Goal: Task Accomplishment & Management: Manage account settings

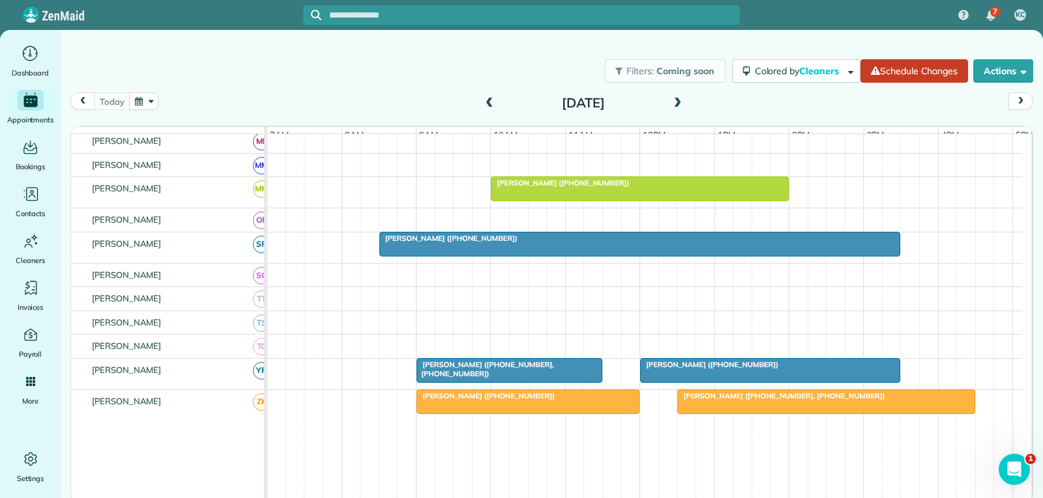
scroll to position [652, 0]
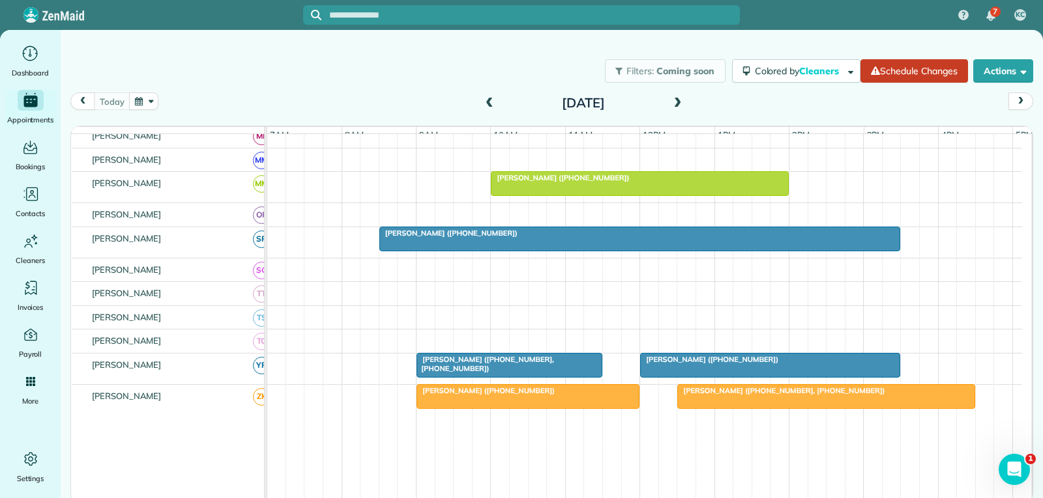
click at [705, 377] on div at bounding box center [770, 365] width 259 height 23
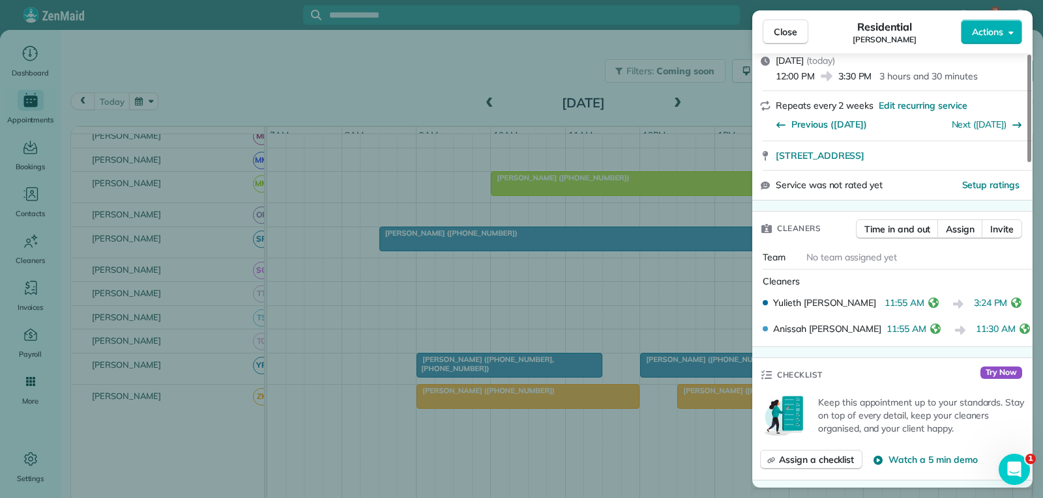
scroll to position [195, 0]
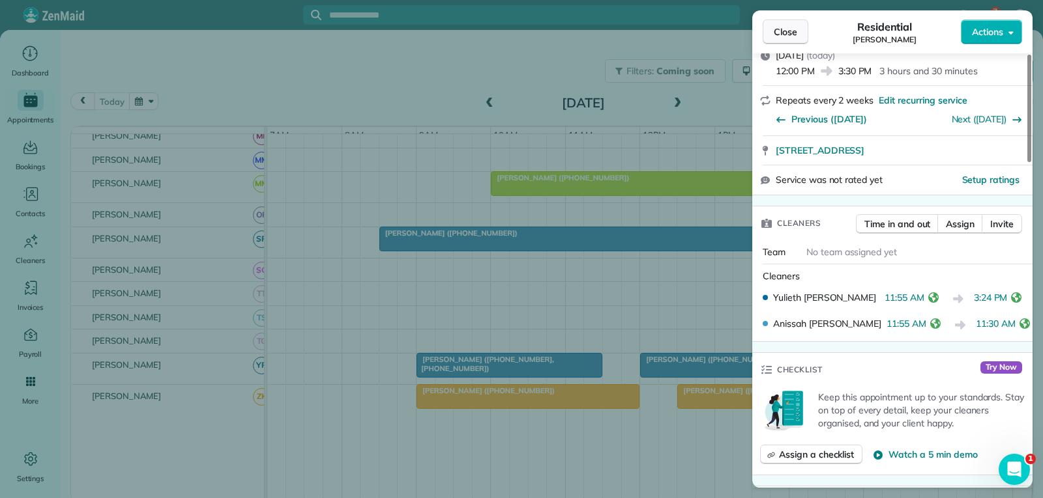
click at [784, 30] on span "Close" at bounding box center [784, 31] width 23 height 13
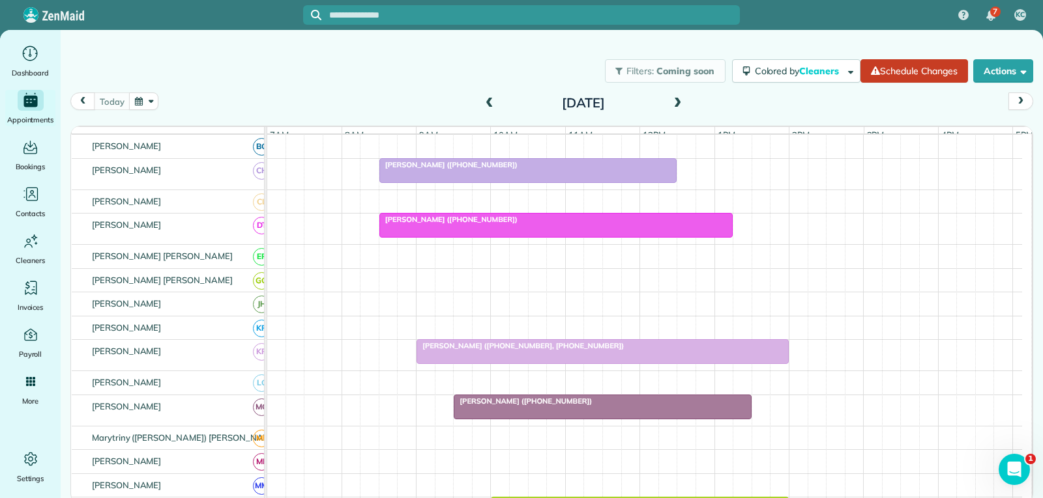
scroll to position [130, 0]
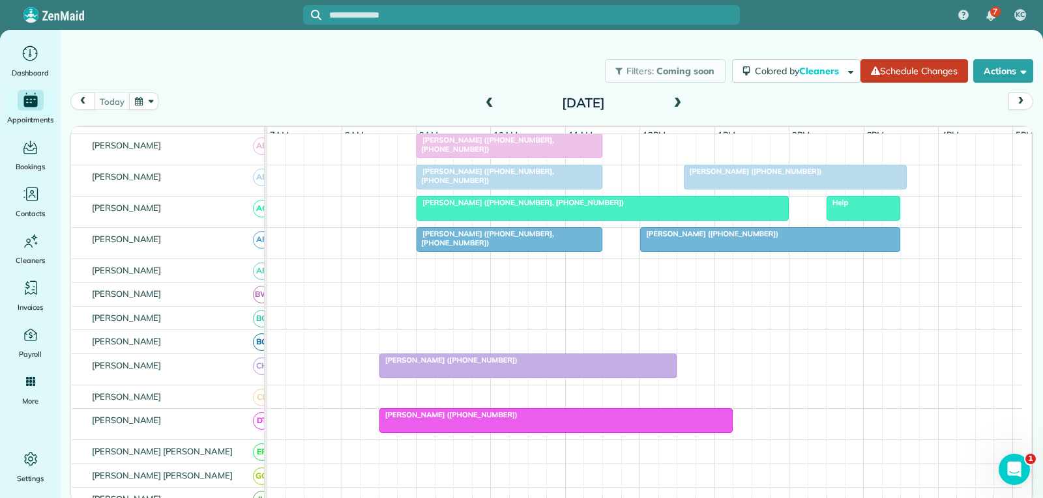
click at [857, 207] on div "Help" at bounding box center [863, 202] width 66 height 9
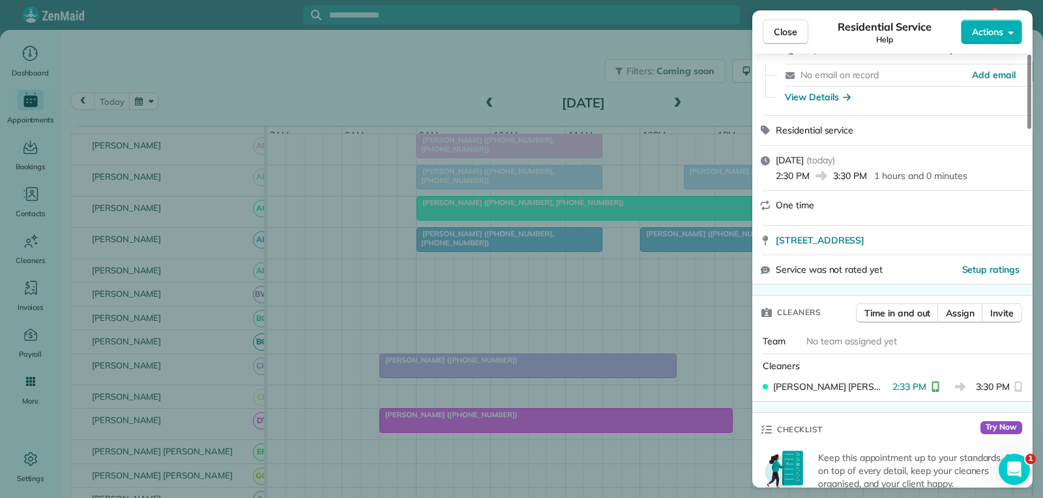
scroll to position [130, 0]
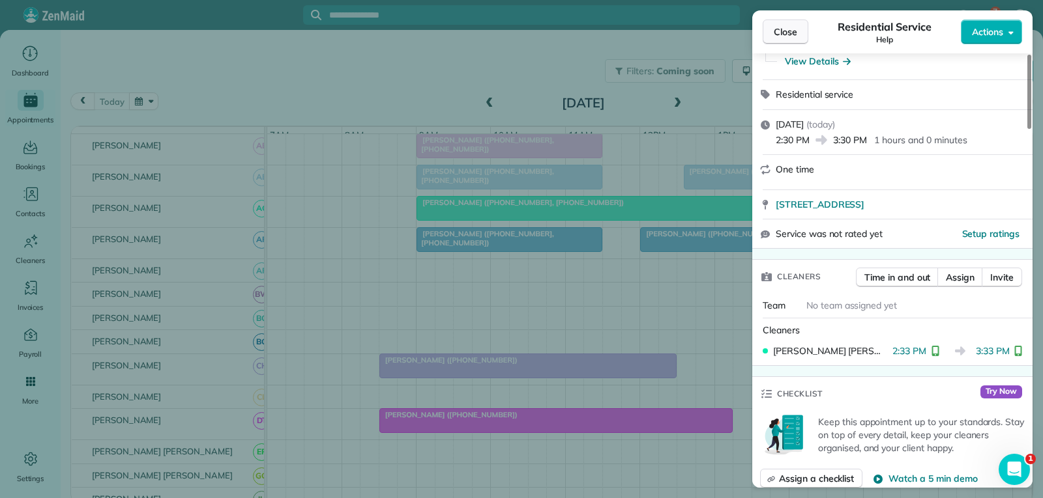
click at [783, 31] on span "Close" at bounding box center [784, 31] width 23 height 13
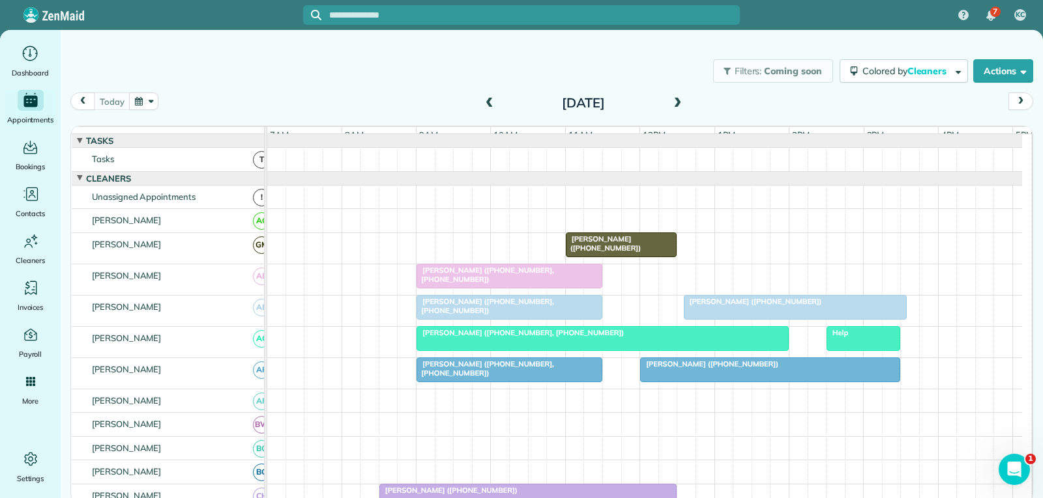
click at [864, 349] on div at bounding box center [863, 338] width 72 height 23
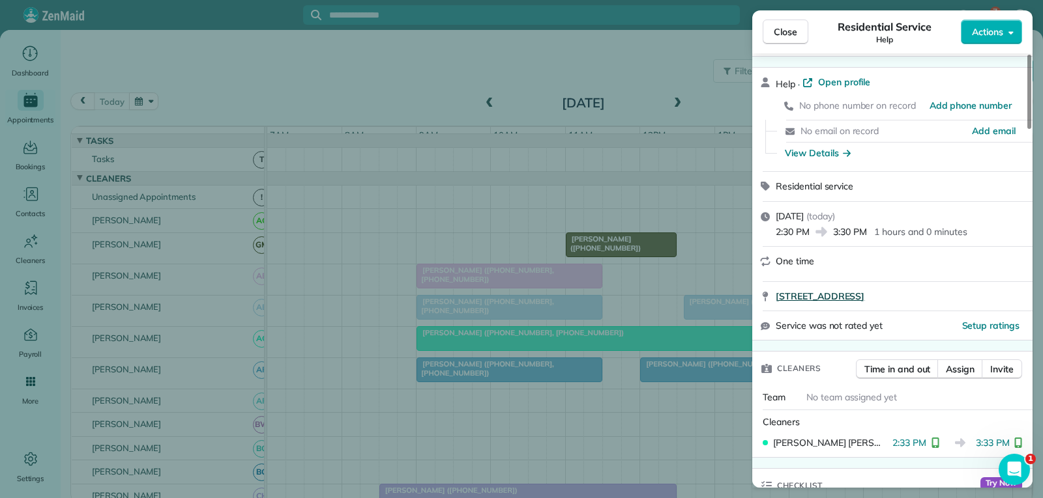
scroll to position [65, 0]
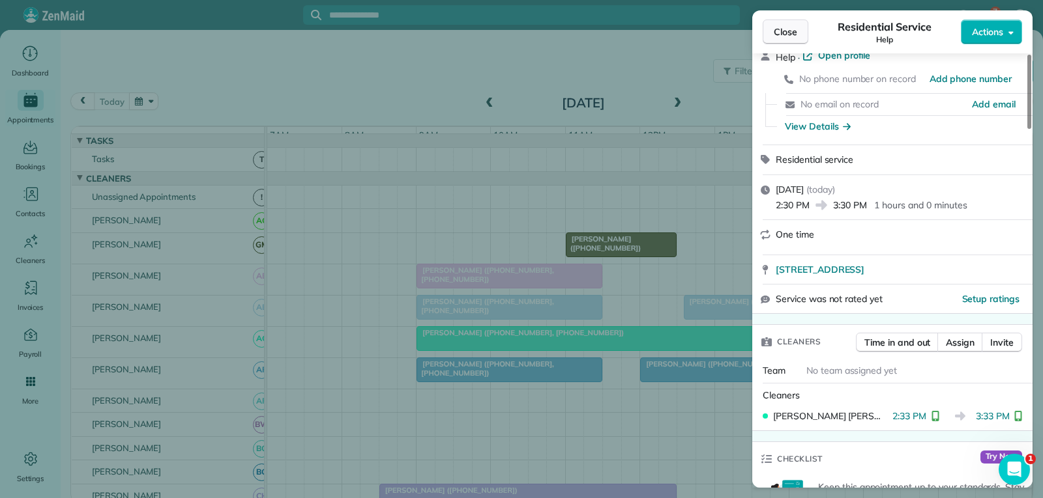
click at [787, 28] on span "Close" at bounding box center [784, 31] width 23 height 13
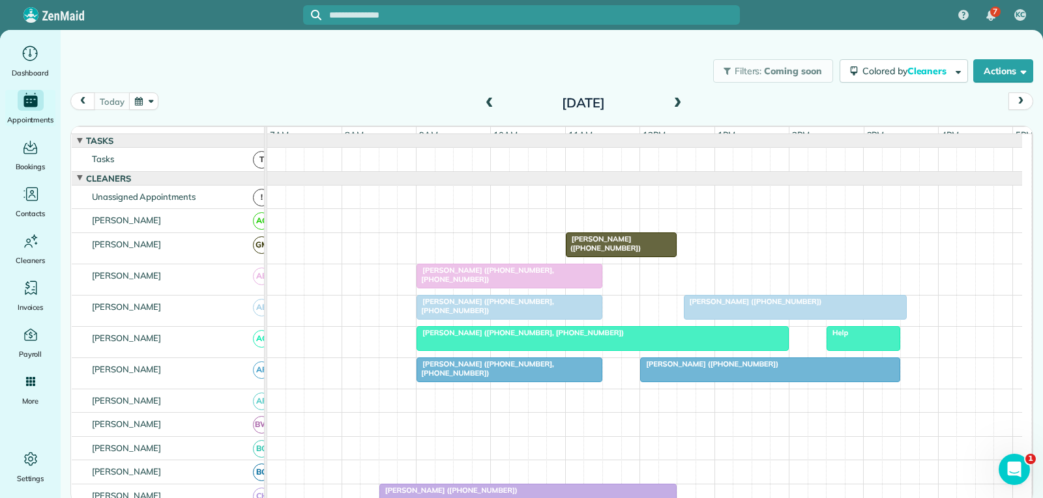
click at [678, 105] on span at bounding box center [677, 104] width 14 height 12
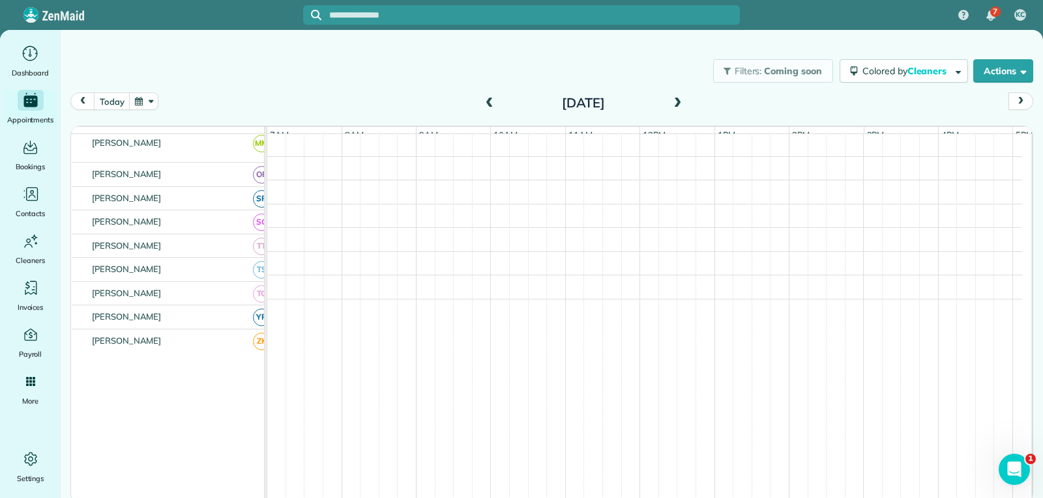
scroll to position [717, 0]
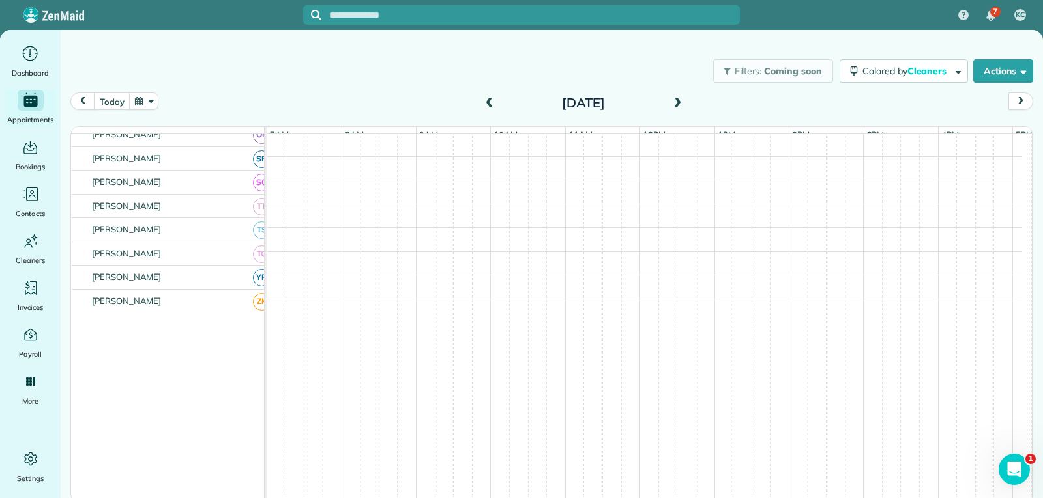
click at [681, 97] on span at bounding box center [677, 104] width 14 height 20
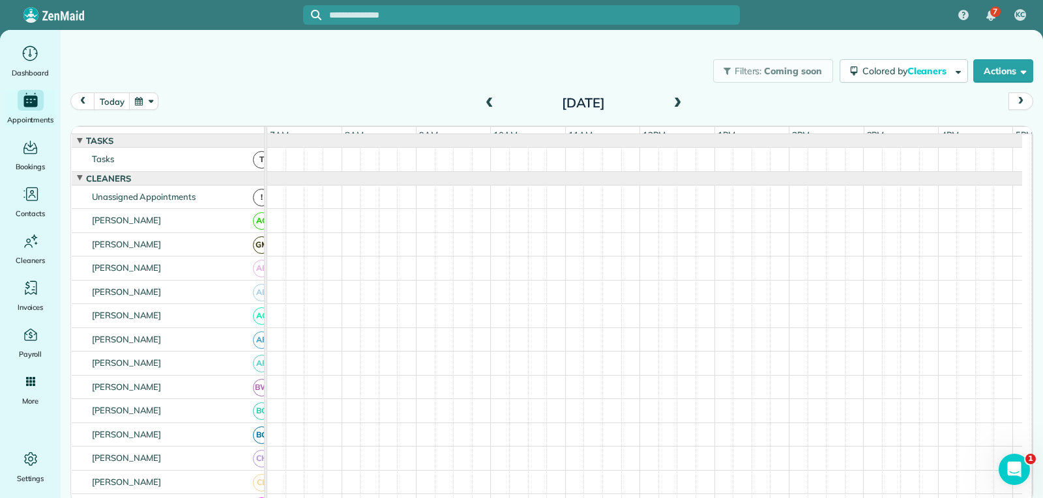
click at [491, 102] on span at bounding box center [489, 104] width 14 height 12
